Goal: Check status: Check status

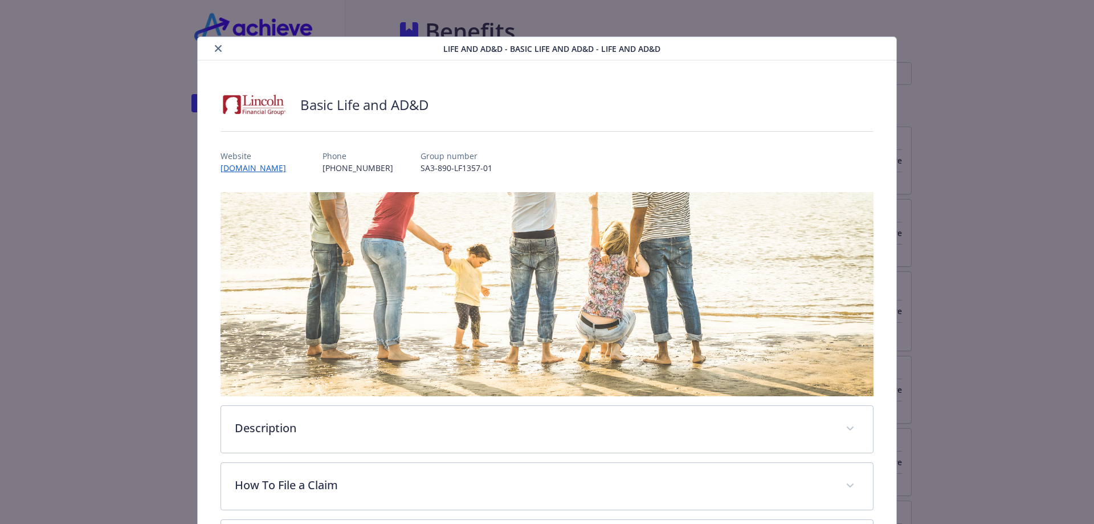
scroll to position [57, 0]
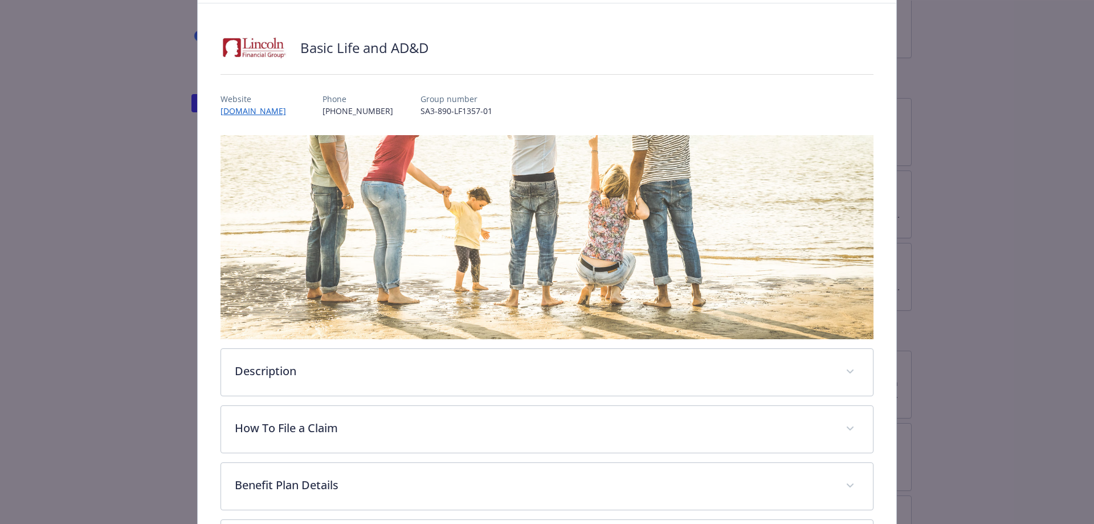
drag, startPoint x: 101, startPoint y: 226, endPoint x: 108, endPoint y: 204, distance: 22.9
